Goal: Task Accomplishment & Management: Manage account settings

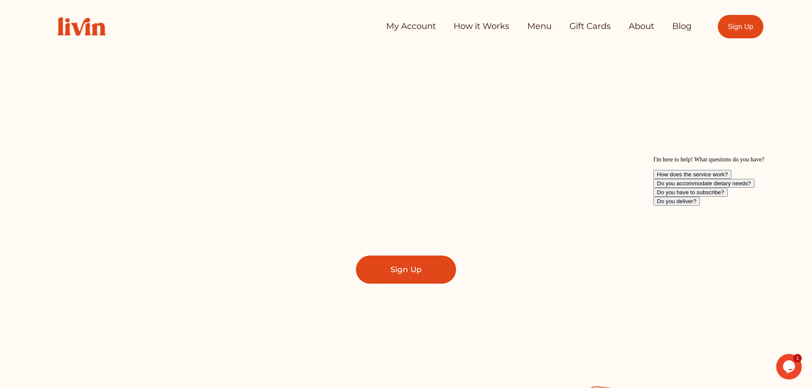
click at [402, 25] on link "My Account" at bounding box center [411, 26] width 50 height 17
click at [409, 26] on link "My Account" at bounding box center [411, 26] width 50 height 17
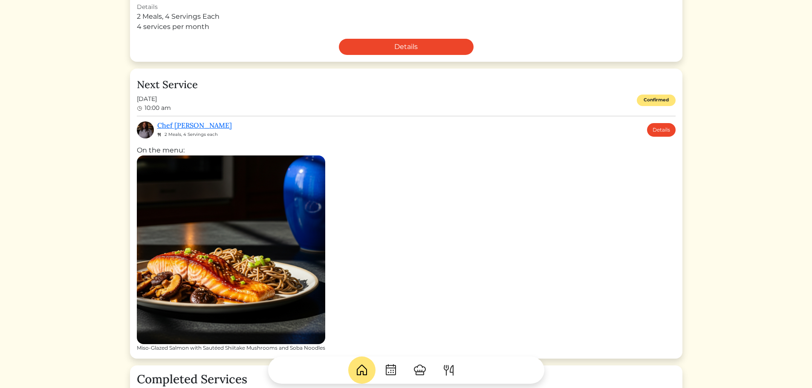
scroll to position [256, 0]
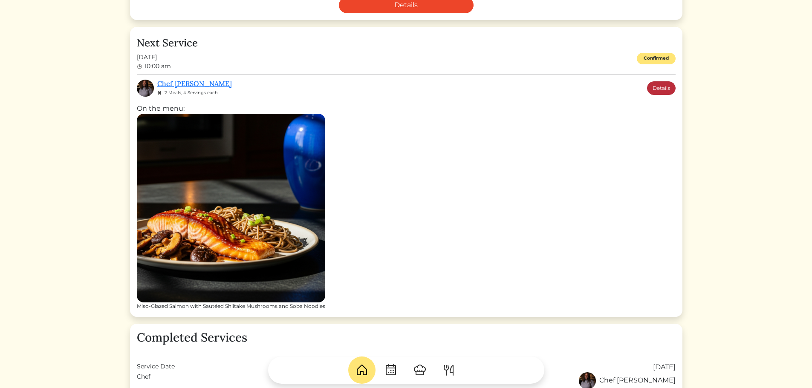
click at [665, 87] on link "Details" at bounding box center [661, 88] width 29 height 14
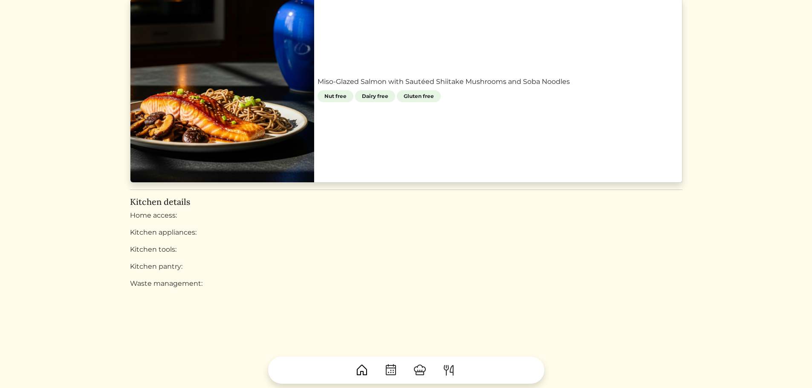
scroll to position [426, 0]
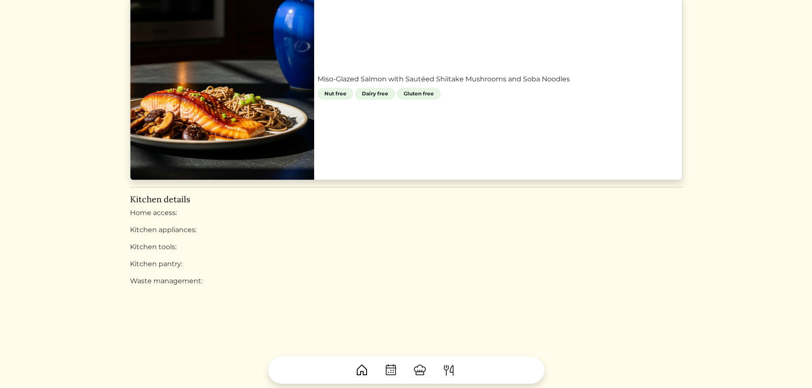
click at [416, 84] on link "Miso-Glazed Salmon with Sautéed Shiitake Mushrooms and Soba Noodles" at bounding box center [498, 79] width 361 height 10
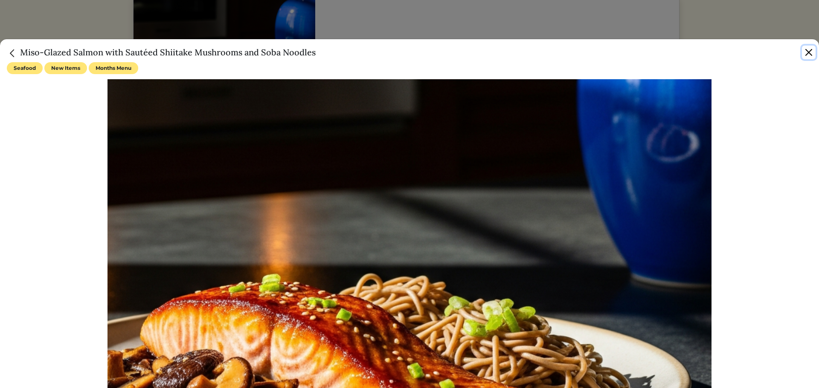
click at [804, 51] on button "Close" at bounding box center [809, 53] width 14 height 14
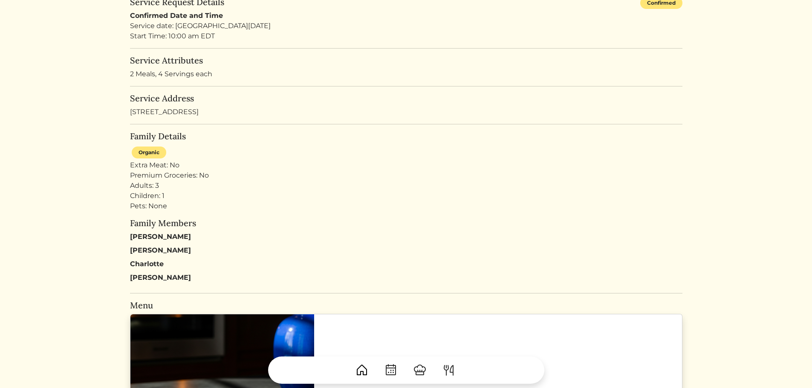
scroll to position [5, 0]
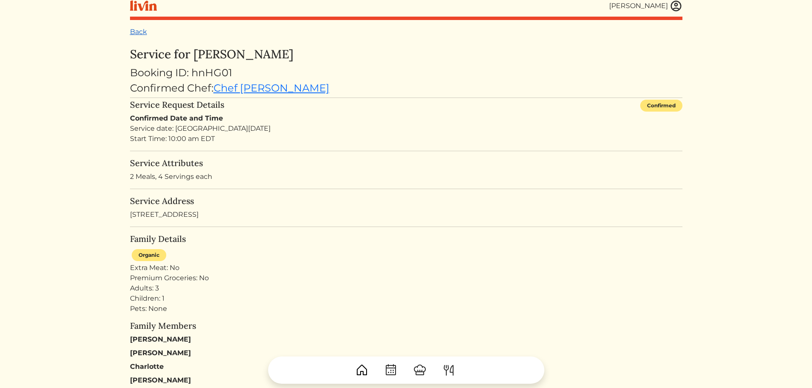
click at [139, 30] on link "Back" at bounding box center [138, 32] width 17 height 8
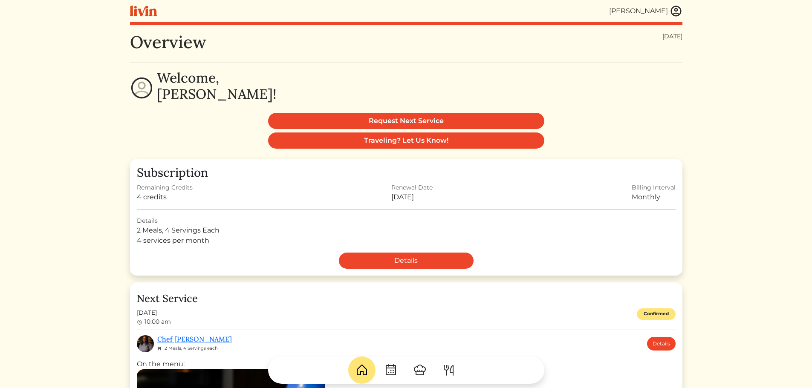
scroll to position [171, 0]
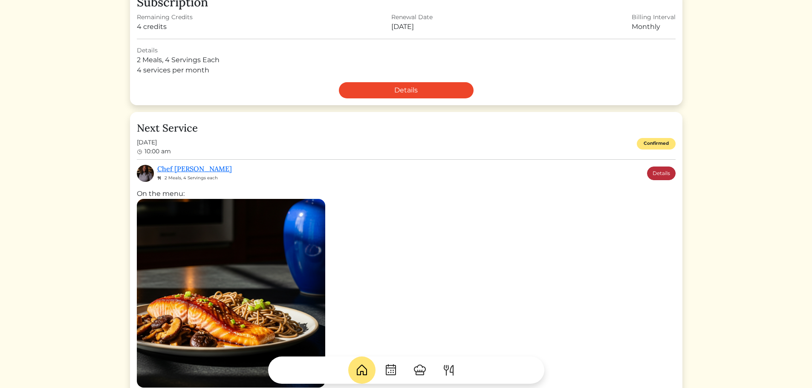
click at [661, 171] on link "Details" at bounding box center [661, 174] width 29 height 14
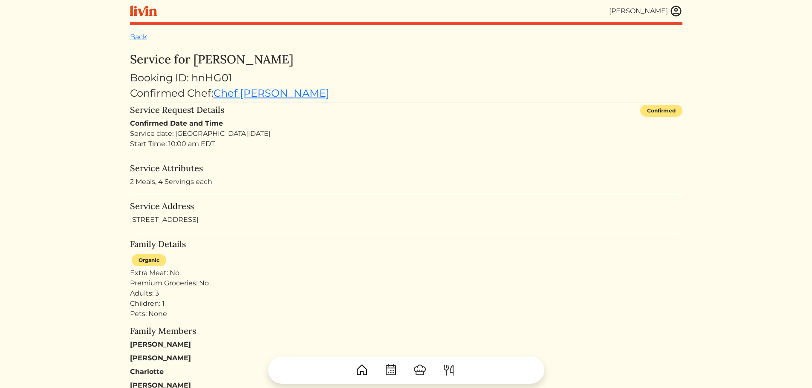
click at [677, 10] on img at bounding box center [676, 11] width 13 height 13
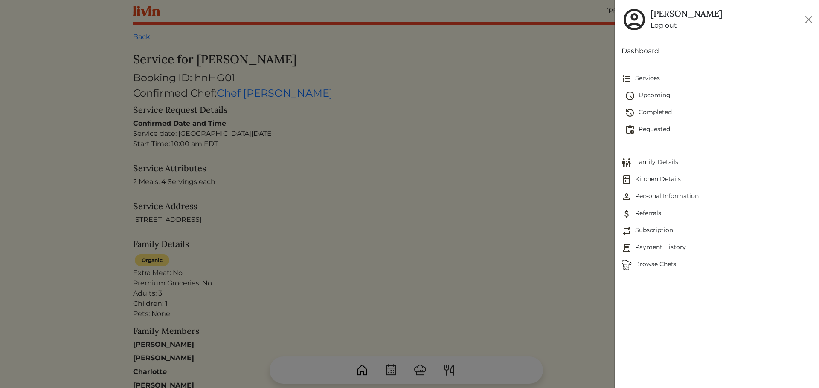
click at [654, 162] on span "Family Details" at bounding box center [716, 163] width 191 height 10
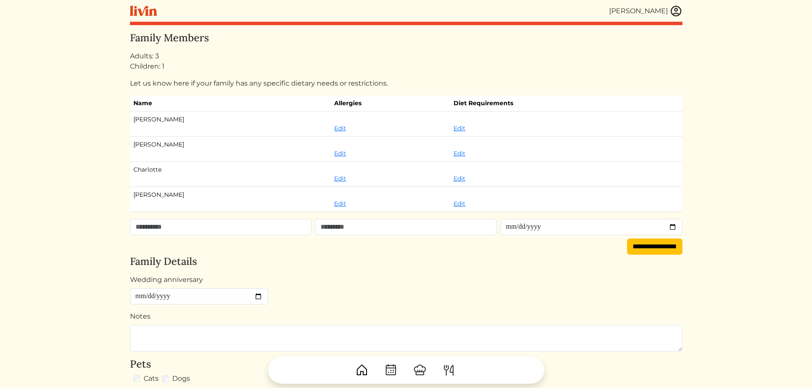
click at [675, 6] on img at bounding box center [676, 11] width 13 height 13
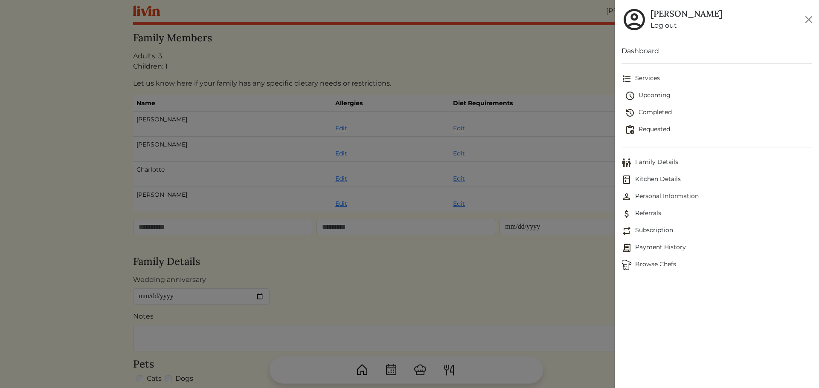
click at [663, 230] on span "Subscription" at bounding box center [716, 231] width 191 height 10
click at [637, 226] on span "Subscription" at bounding box center [716, 231] width 191 height 10
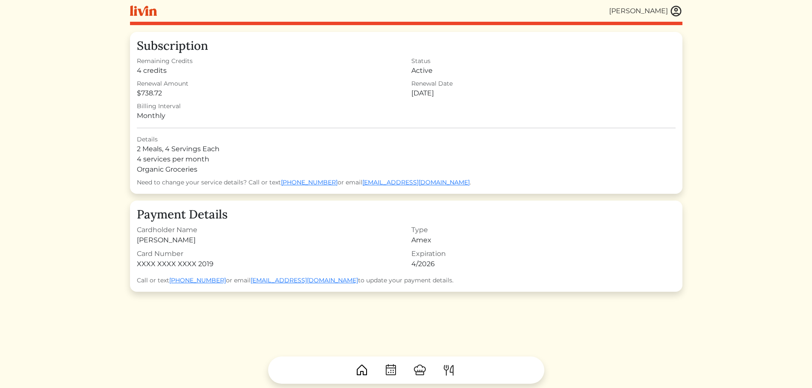
click at [675, 9] on img at bounding box center [676, 11] width 13 height 13
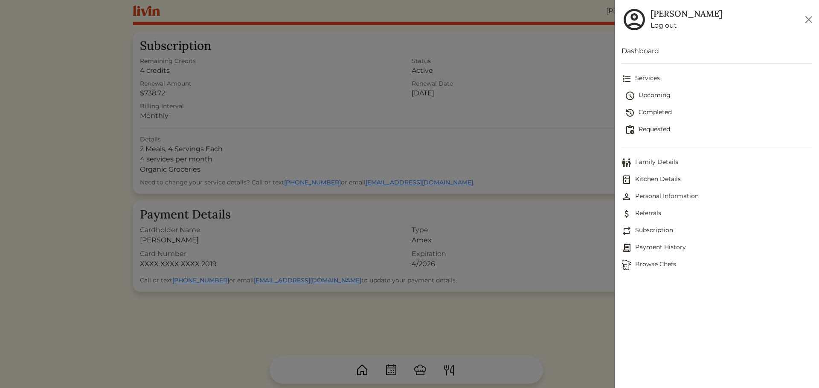
click at [654, 91] on span "Upcoming" at bounding box center [718, 96] width 187 height 10
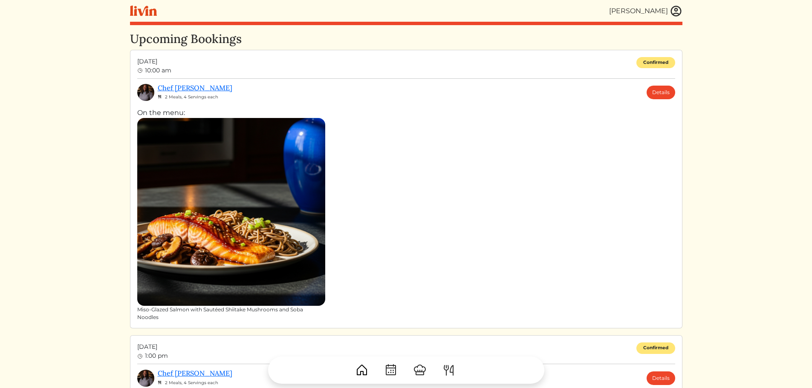
scroll to position [256, 0]
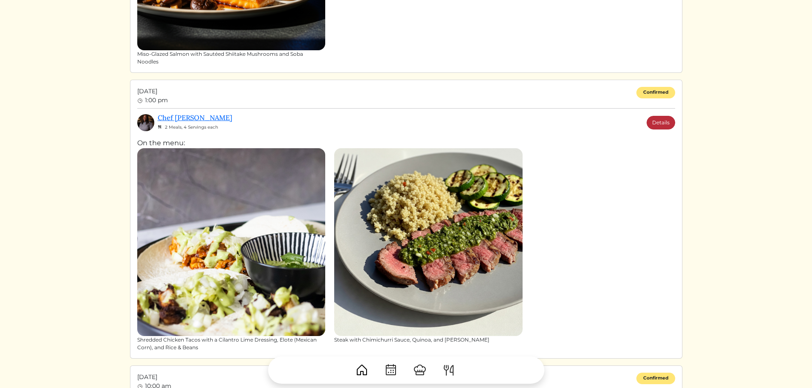
click at [665, 125] on link "Details" at bounding box center [661, 123] width 29 height 14
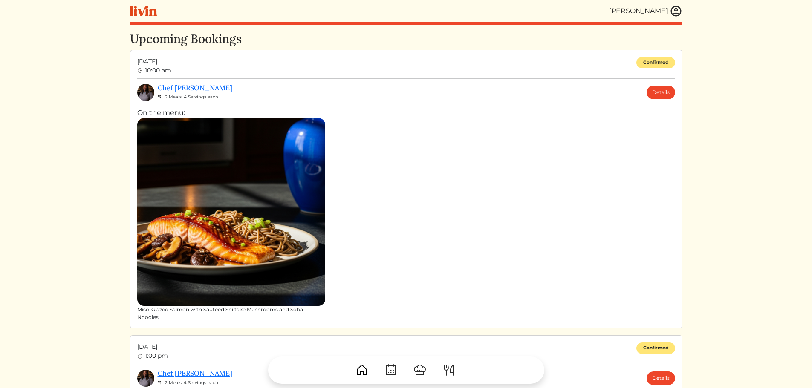
click at [678, 10] on img at bounding box center [676, 11] width 13 height 13
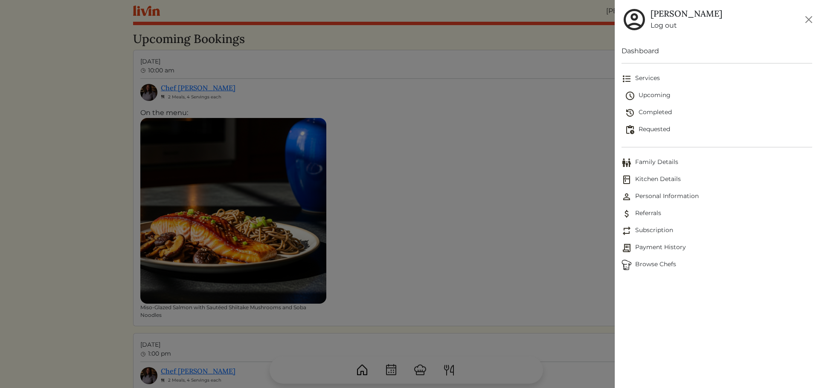
click at [527, 101] on div at bounding box center [409, 194] width 819 height 388
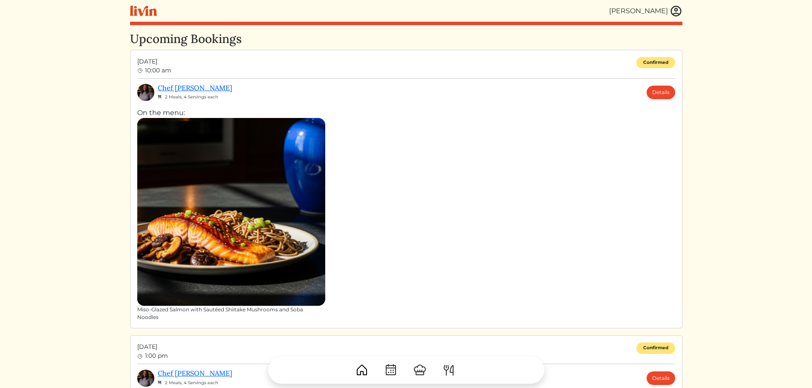
click at [421, 367] on img at bounding box center [420, 371] width 14 height 14
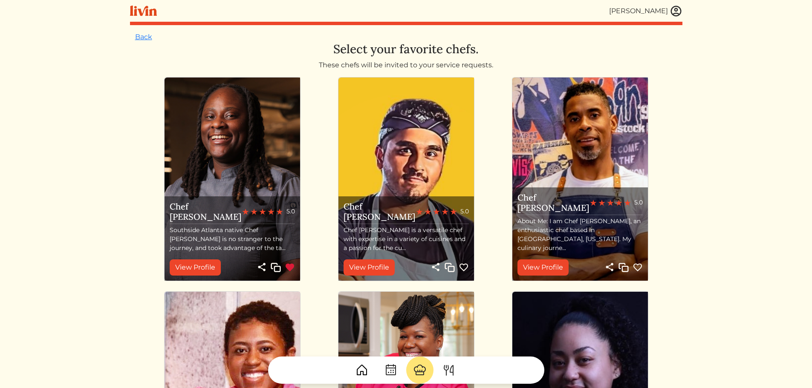
click at [447, 364] on img at bounding box center [449, 371] width 14 height 14
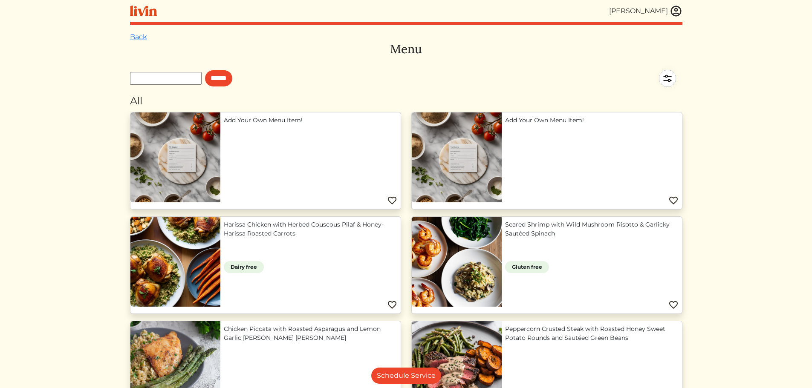
click at [665, 76] on img at bounding box center [668, 79] width 30 height 30
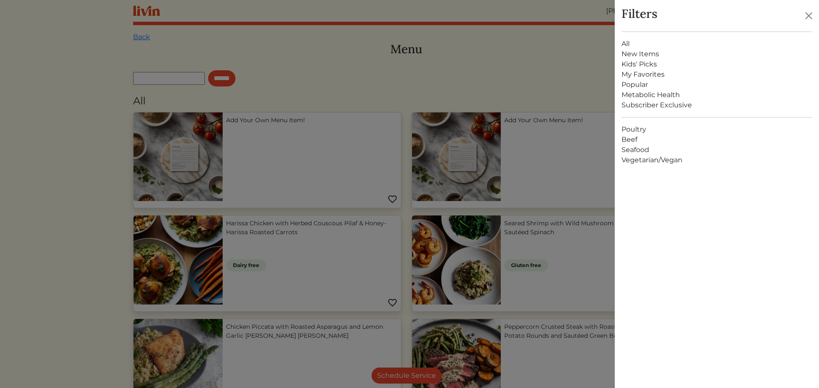
click at [635, 74] on link "My Favorites" at bounding box center [716, 74] width 191 height 10
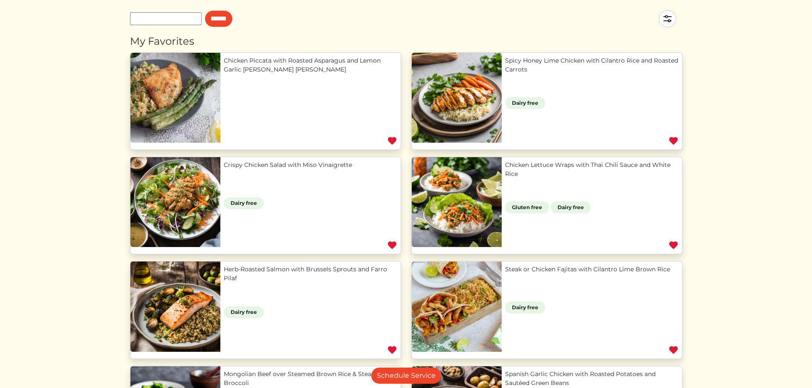
scroll to position [171, 0]
